Goal: Information Seeking & Learning: Learn about a topic

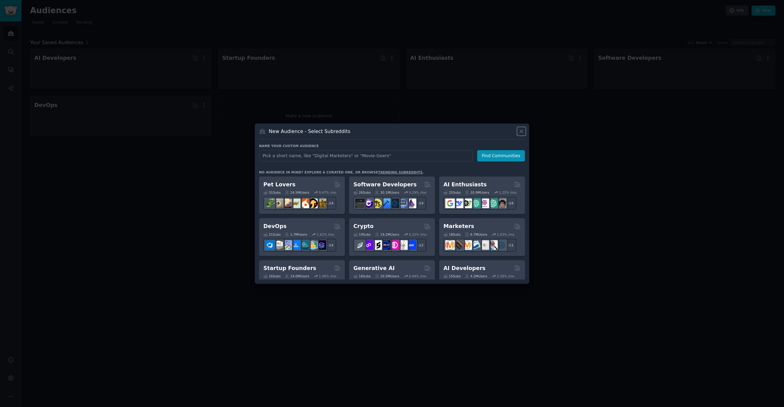
click at [519, 131] on icon at bounding box center [521, 131] width 6 height 6
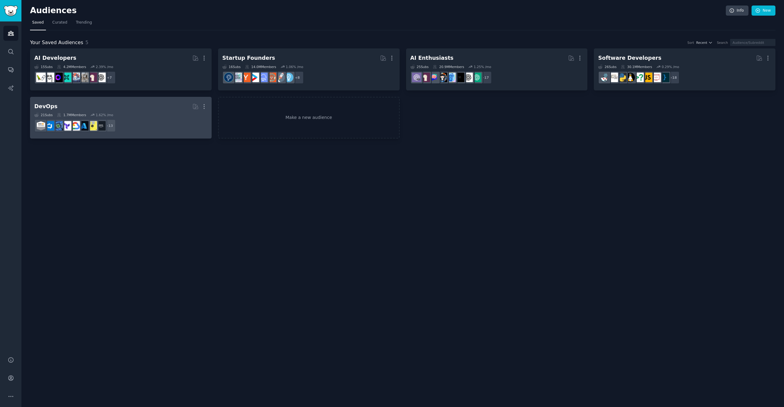
click at [156, 122] on dd "+ 13" at bounding box center [120, 125] width 173 height 17
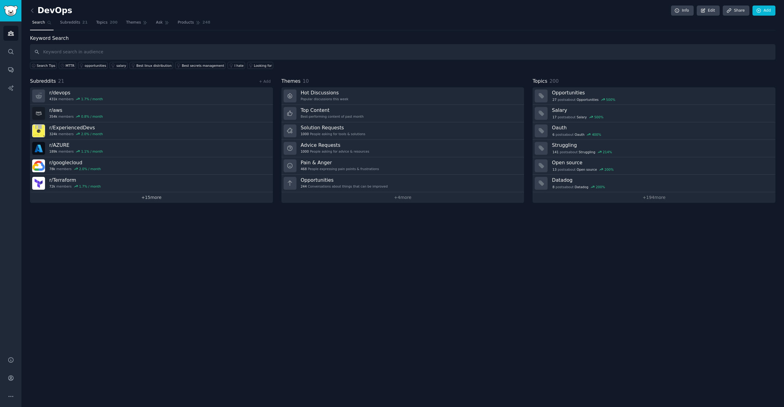
click at [150, 196] on link "+ 15 more" at bounding box center [151, 197] width 243 height 11
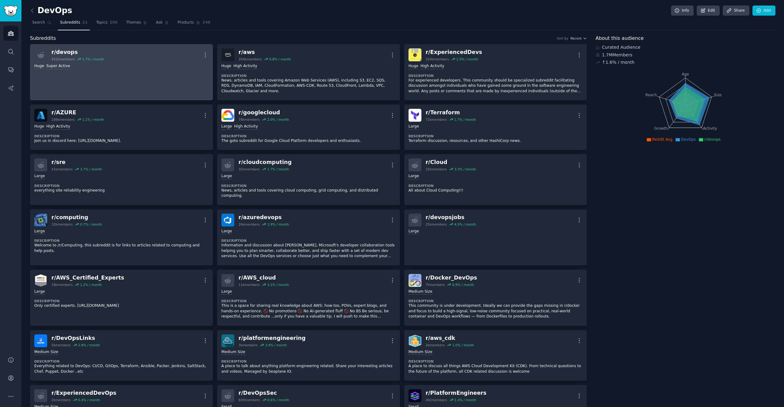
click at [68, 55] on div "r/ devops" at bounding box center [77, 52] width 52 height 8
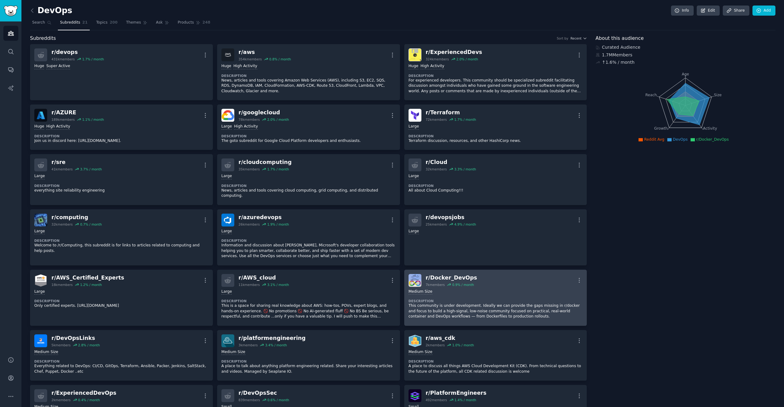
click at [496, 277] on div "r/ Docker_DevOps 7k members 0.9 % / month More" at bounding box center [496, 280] width 174 height 13
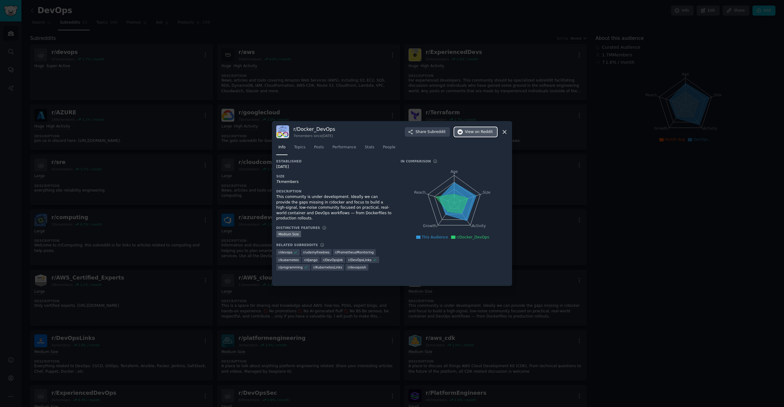
click at [476, 131] on span "on Reddit" at bounding box center [484, 132] width 18 height 6
click at [505, 133] on icon at bounding box center [504, 131] width 3 height 3
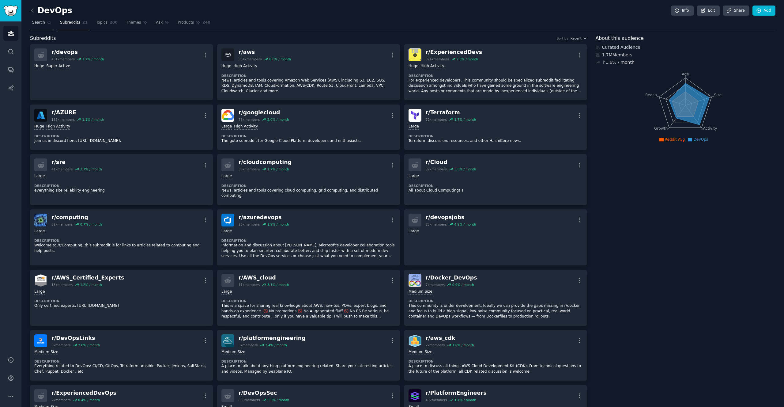
click at [39, 23] on span "Search" at bounding box center [38, 23] width 13 height 6
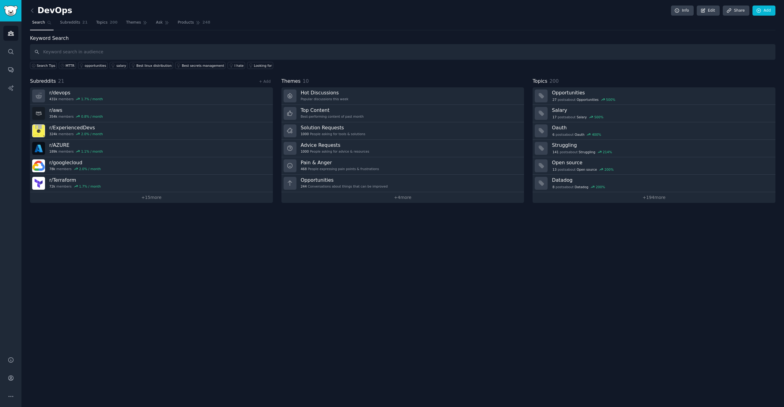
click at [123, 44] on input "text" at bounding box center [402, 52] width 745 height 16
click at [31, 9] on icon at bounding box center [32, 10] width 6 height 6
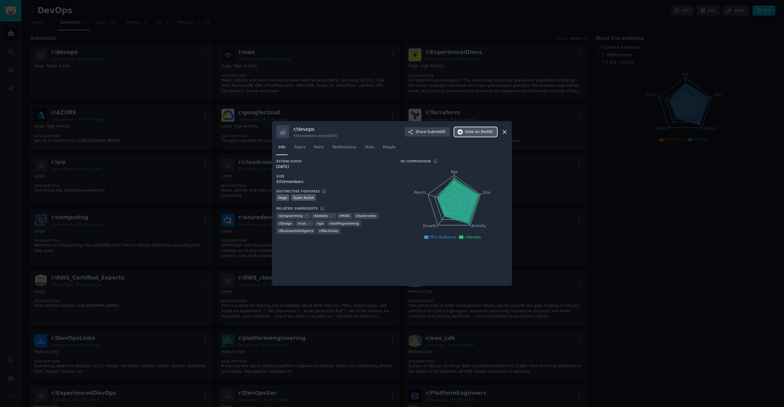
click at [466, 131] on span "View on Reddit" at bounding box center [479, 132] width 28 height 6
click at [505, 134] on icon at bounding box center [504, 132] width 6 height 6
